Goal: Check status: Check status

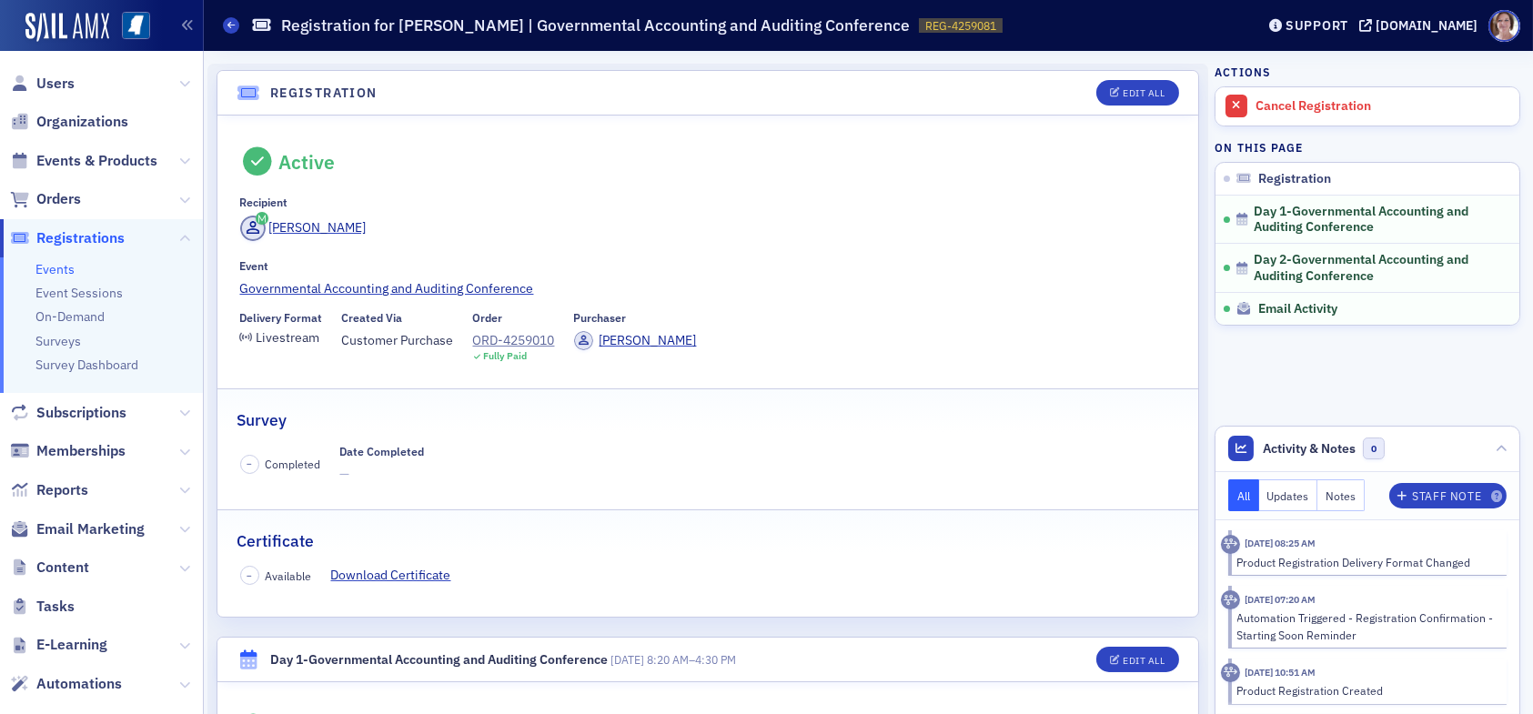
scroll to position [790, 0]
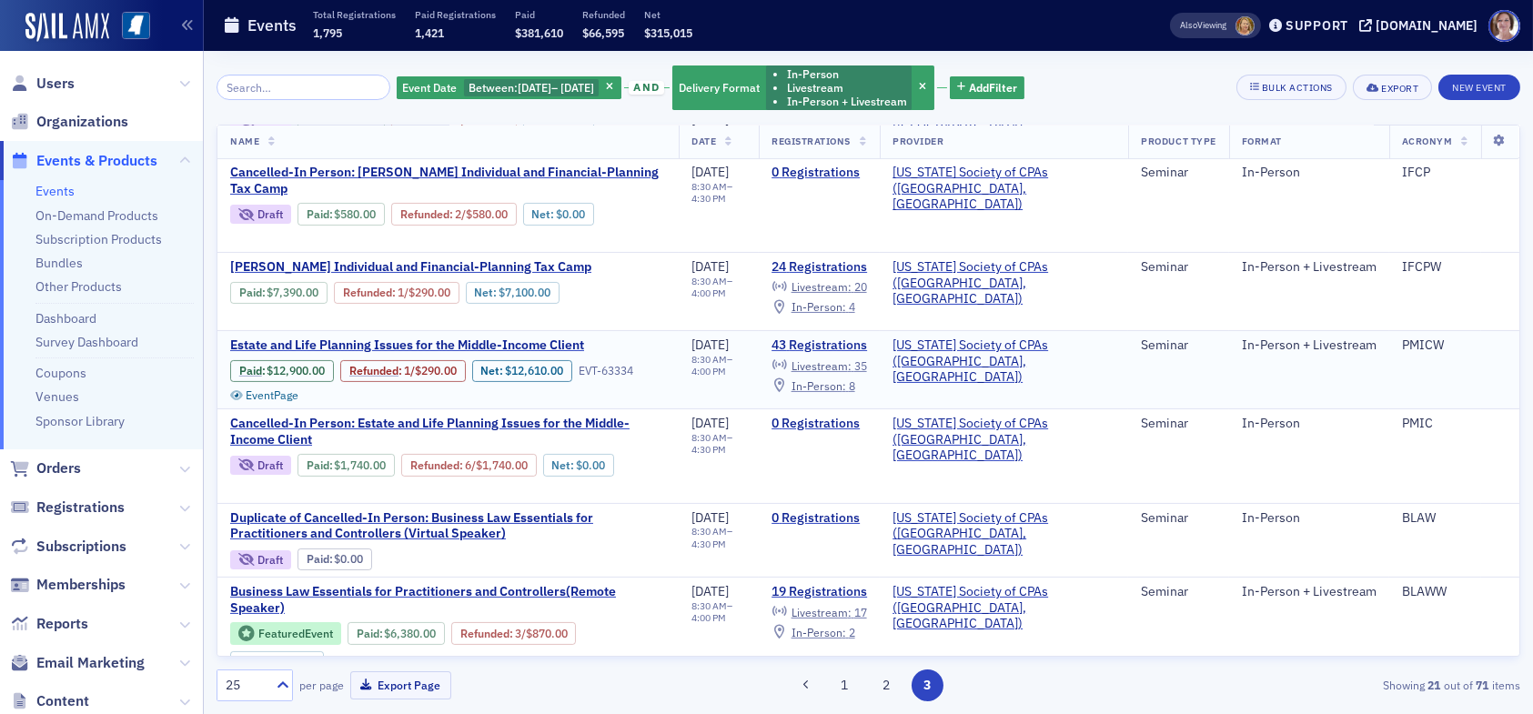
scroll to position [1157, 0]
